Goal: Information Seeking & Learning: Learn about a topic

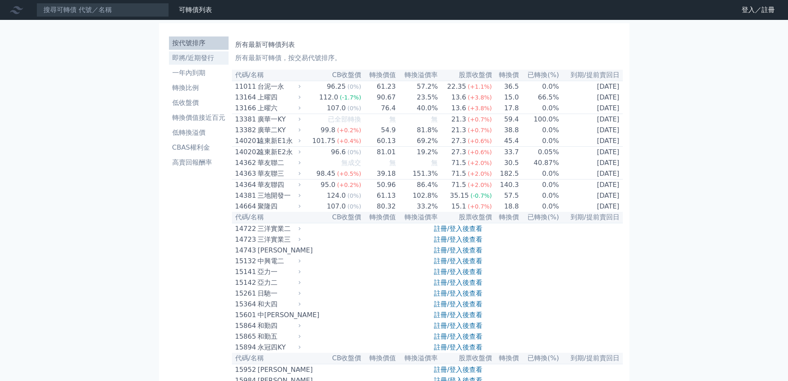
click at [183, 56] on li "即將/近期發行" at bounding box center [199, 58] width 60 height 10
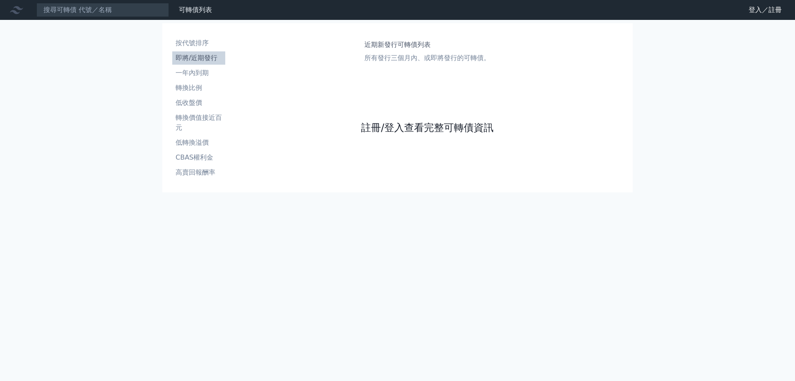
click at [417, 128] on link "註冊/登入查看完整可轉債資訊" at bounding box center [427, 127] width 133 height 13
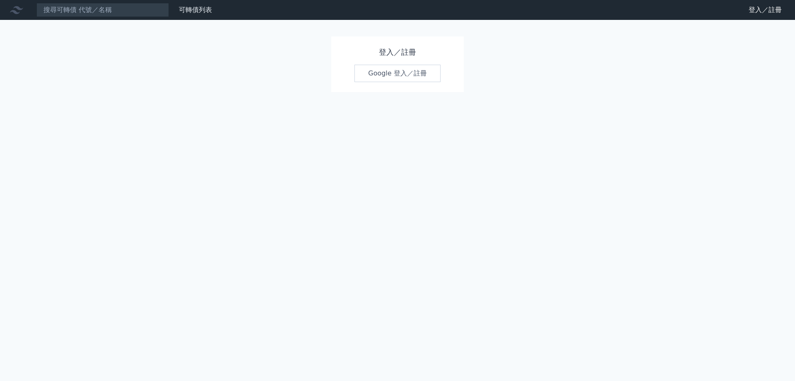
click at [400, 75] on link "Google 登入／註冊" at bounding box center [398, 73] width 86 height 17
